Goal: Information Seeking & Learning: Learn about a topic

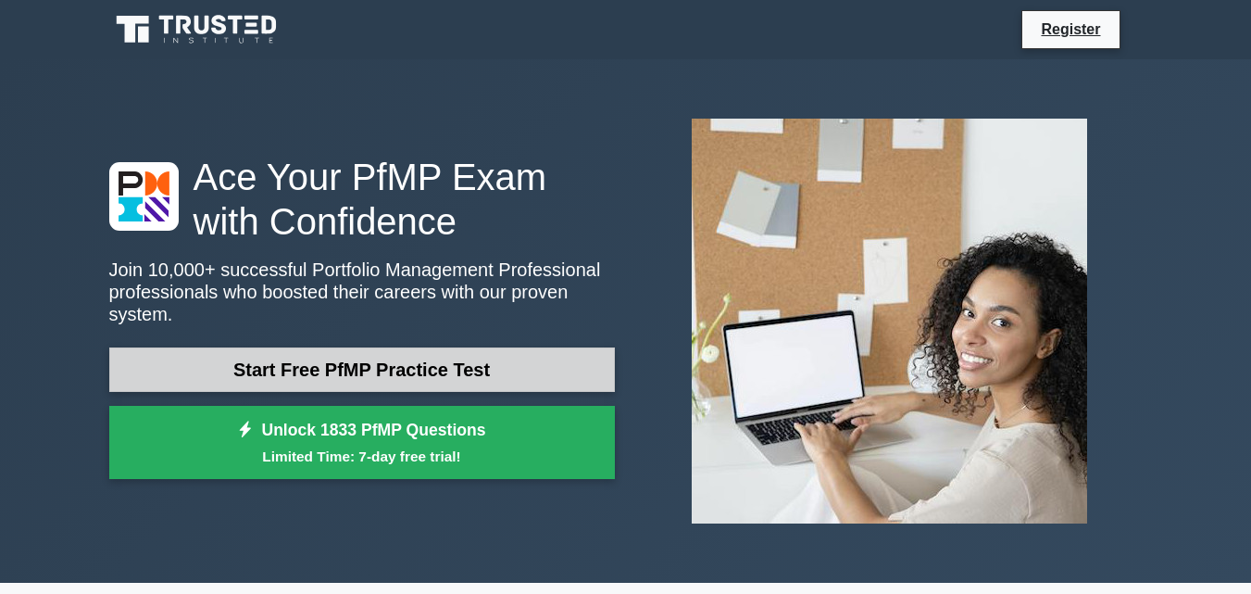
click at [436, 357] on link "Start Free PfMP Practice Test" at bounding box center [362, 369] width 506 height 44
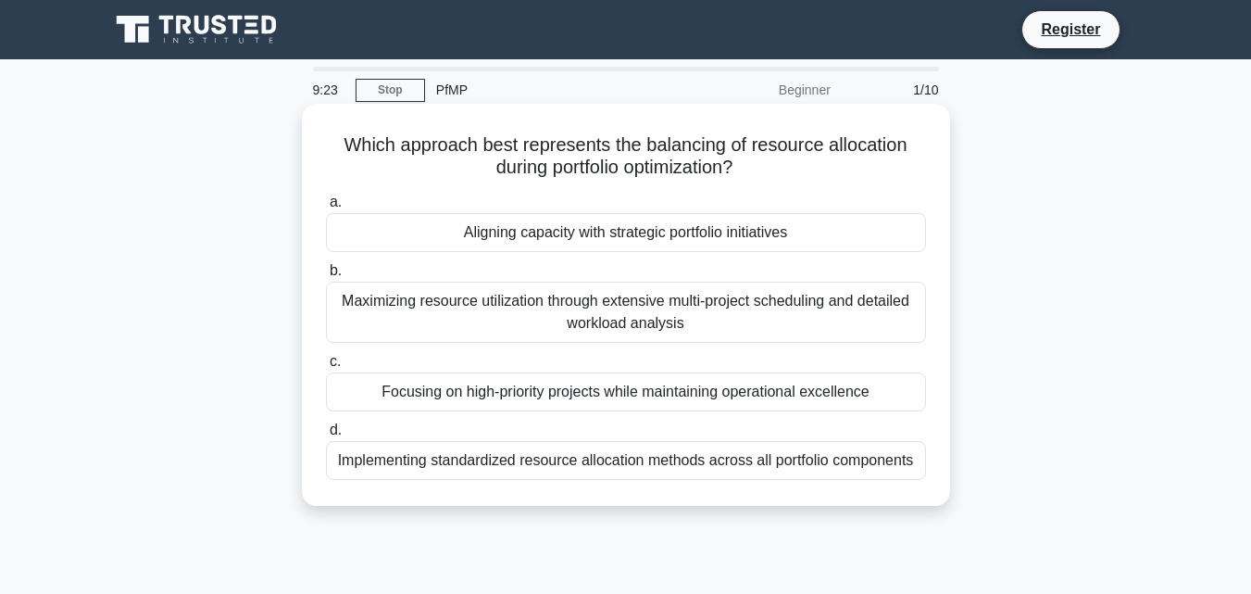
click at [656, 327] on div "Maximizing resource utilization through extensive multi-project scheduling and …" at bounding box center [626, 312] width 600 height 61
click at [326, 277] on input "b. Maximizing resource utilization through extensive multi-project scheduling a…" at bounding box center [326, 271] width 0 height 12
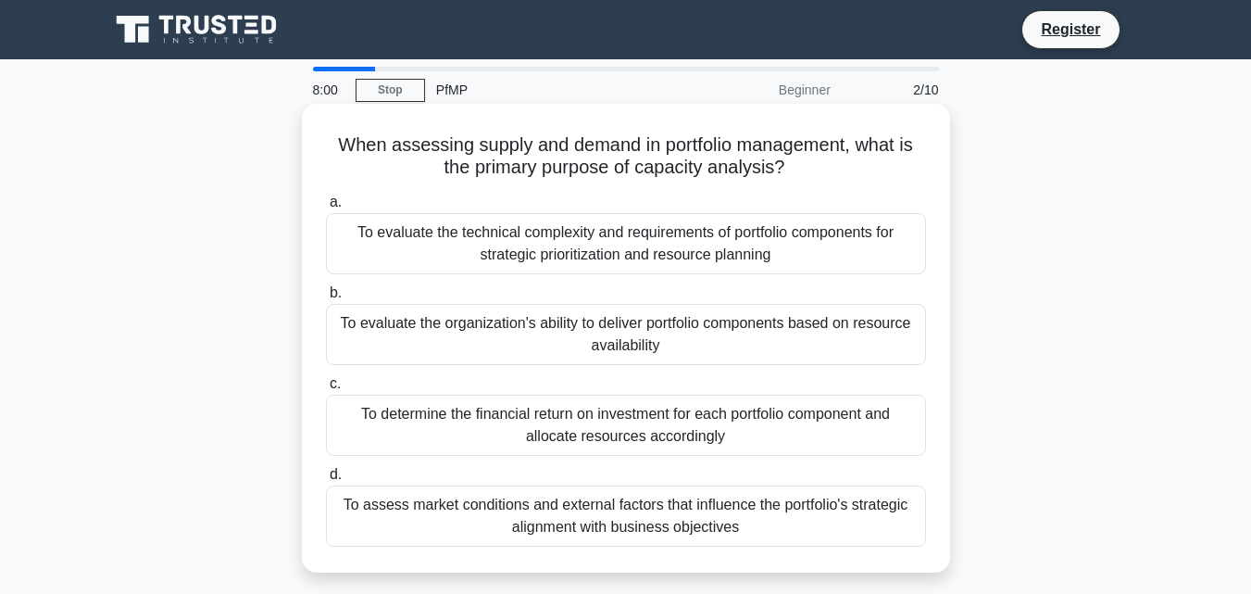
drag, startPoint x: 322, startPoint y: 146, endPoint x: 901, endPoint y: 159, distance: 579.1
click at [901, 159] on div "When assessing supply and demand in portfolio management, what is the primary p…" at bounding box center [626, 338] width 634 height 454
click at [764, 183] on div "When assessing supply and demand in portfolio management, what is the primary p…" at bounding box center [626, 338] width 634 height 454
